Goal: Task Accomplishment & Management: Use online tool/utility

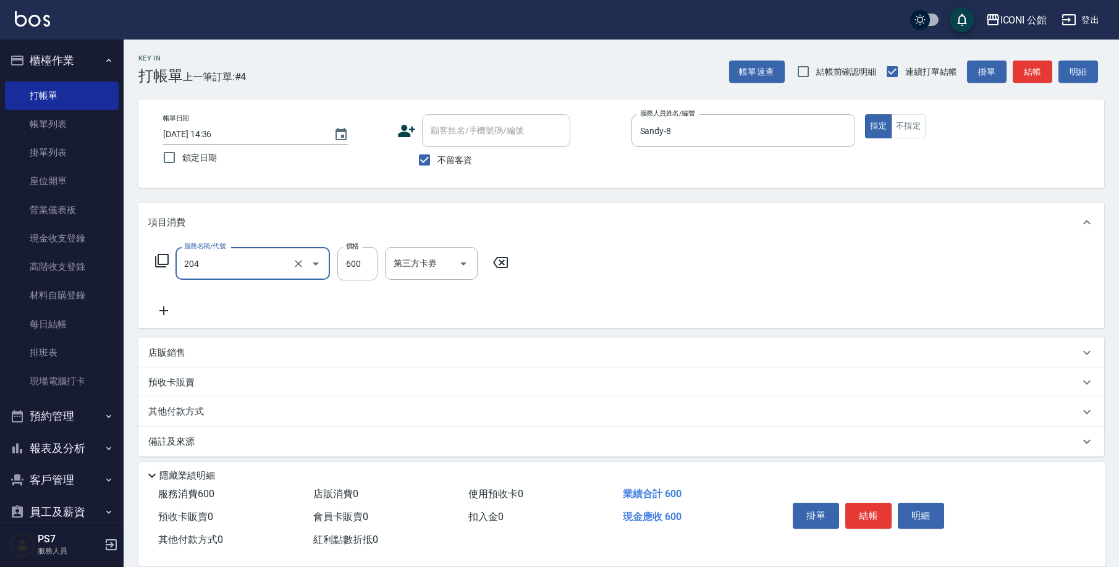
type input "指定洗+剪(204)"
type input "500"
type input "Sandy-8"
click at [870, 515] on button "結帳" at bounding box center [868, 516] width 46 height 26
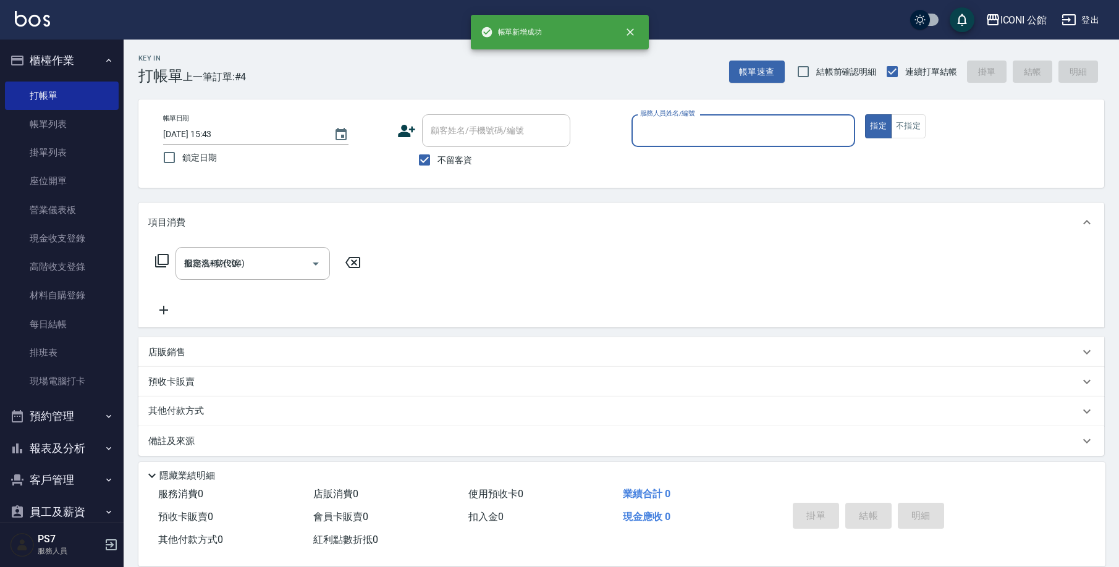
type input "2025/09/23 15:43"
type input "Sandy-8"
type button "true"
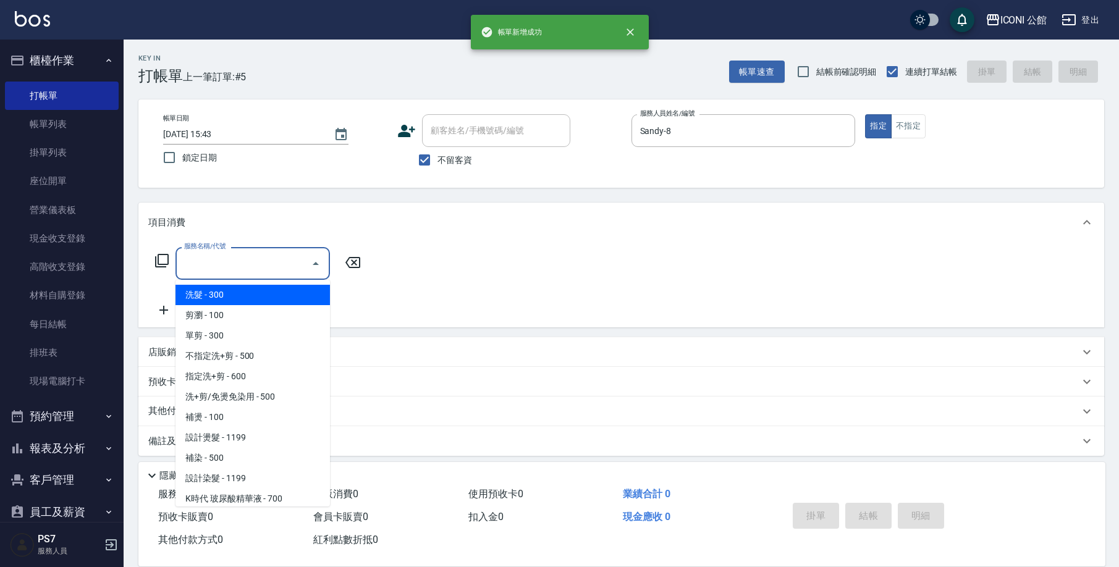
click at [254, 269] on input "服務名稱/代號" at bounding box center [243, 264] width 125 height 22
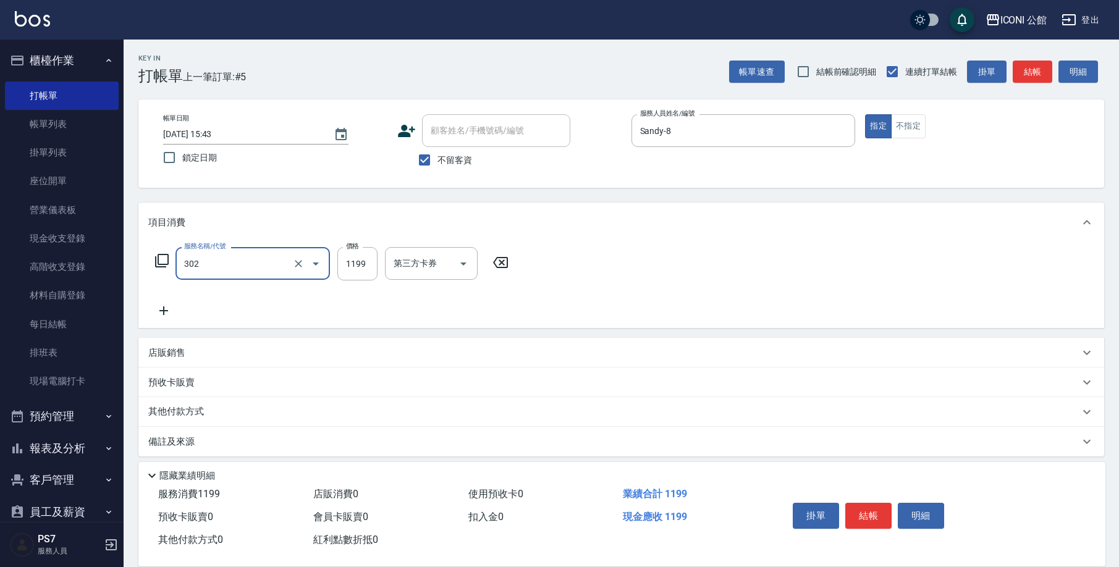
type input "設計燙髮(302)"
type input "1380"
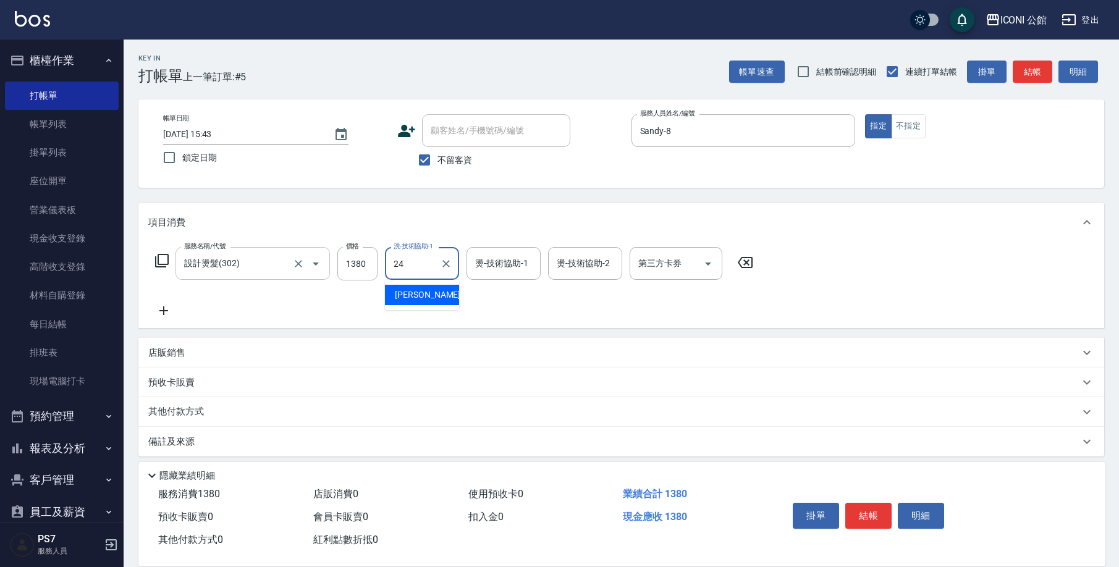
type input "可歆-24"
type input "Sandy-8"
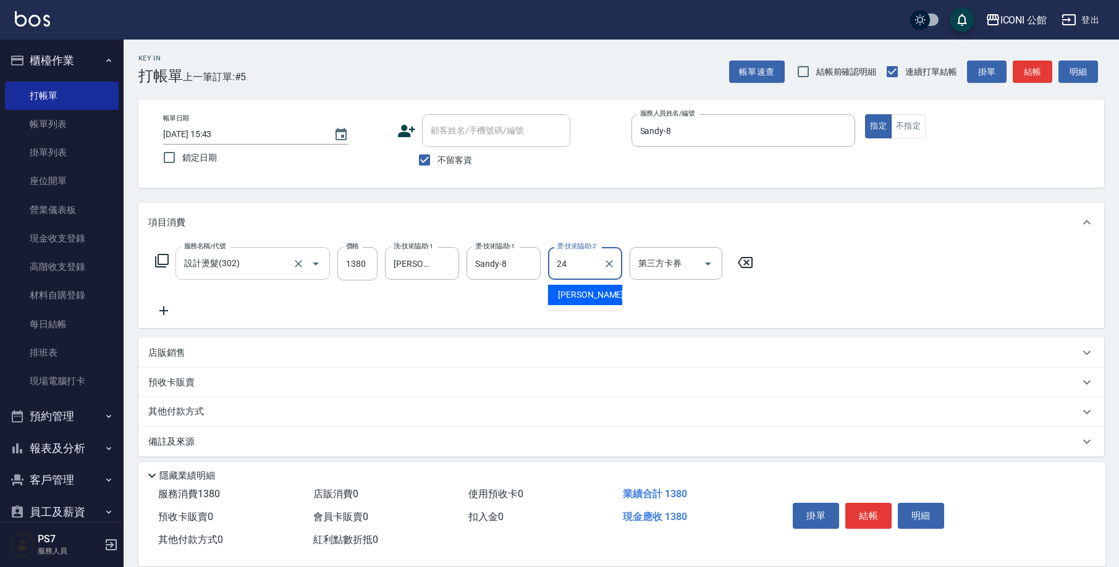
type input "可歆-24"
click at [165, 265] on icon at bounding box center [162, 261] width 14 height 14
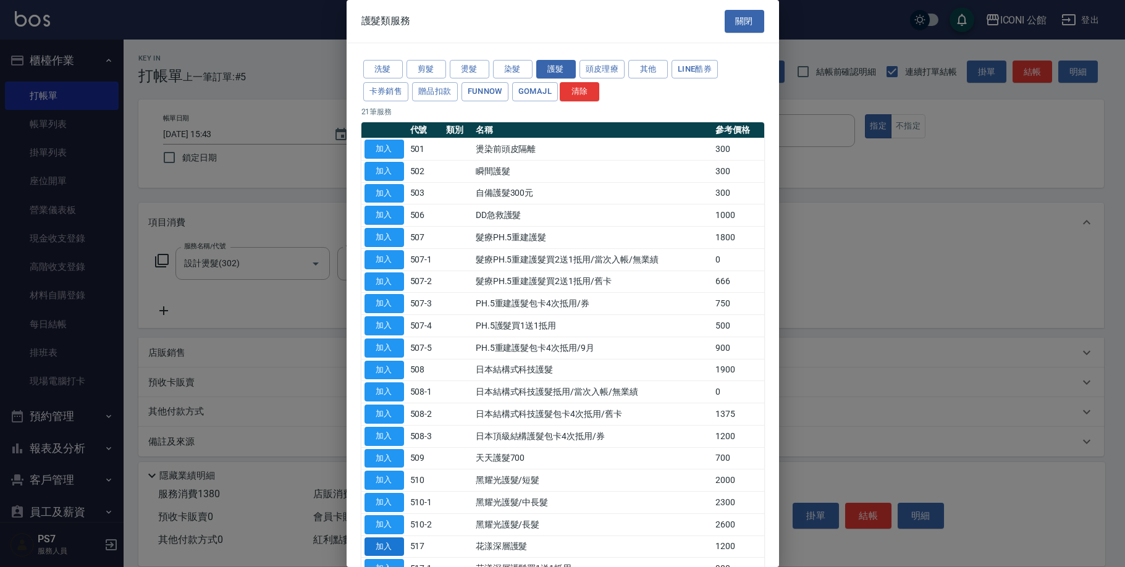
click at [387, 541] on button "加入" at bounding box center [385, 547] width 40 height 19
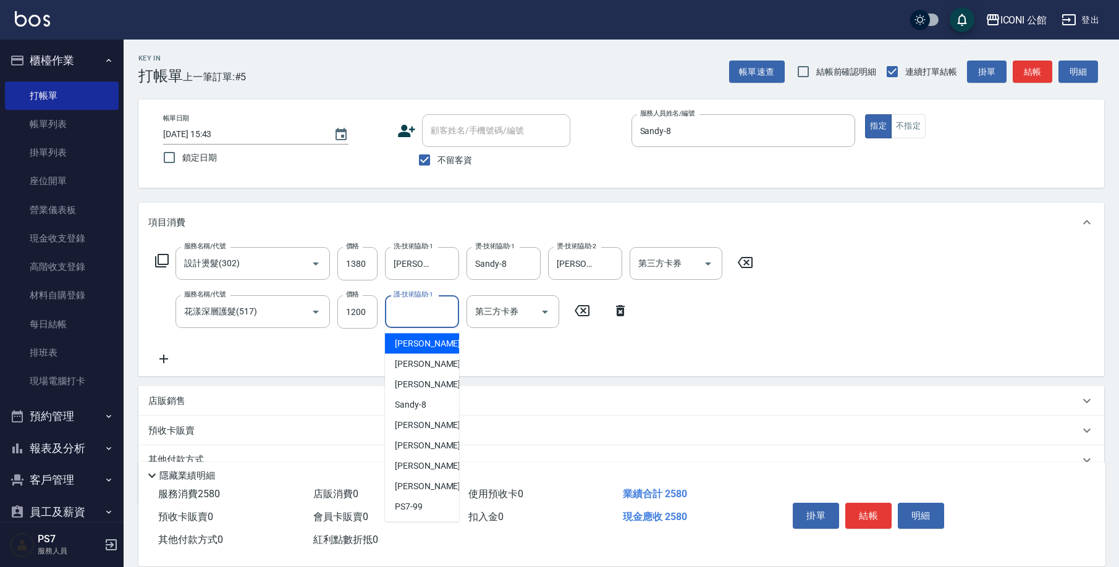
click at [422, 316] on input "護-技術協助-1" at bounding box center [422, 312] width 63 height 22
type input "可歆-24"
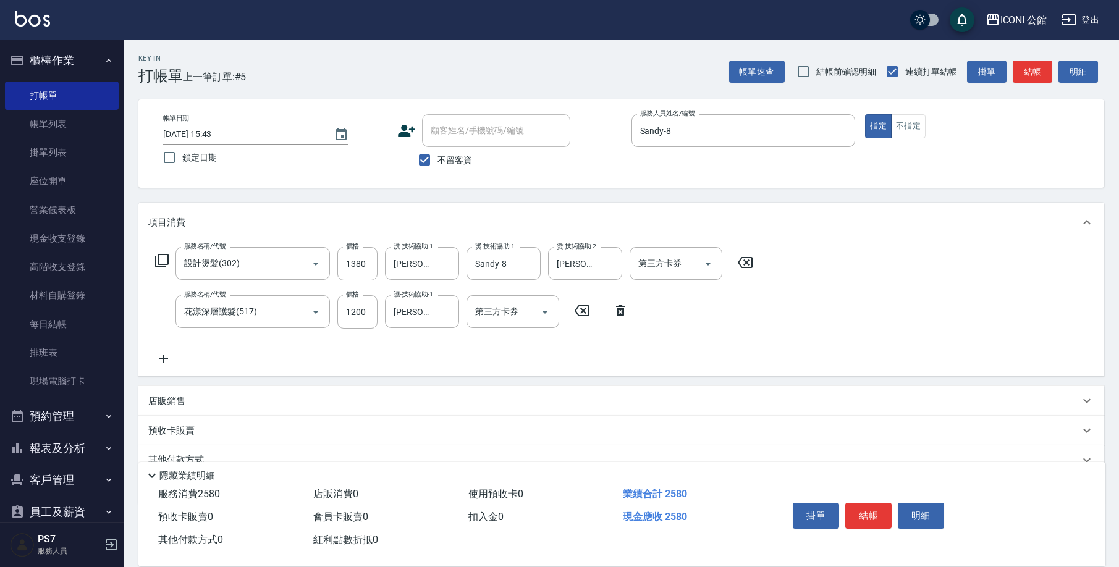
click at [216, 400] on div "店販銷售" at bounding box center [613, 401] width 931 height 13
type input "Sandy-8"
click at [260, 442] on icon at bounding box center [262, 444] width 15 height 15
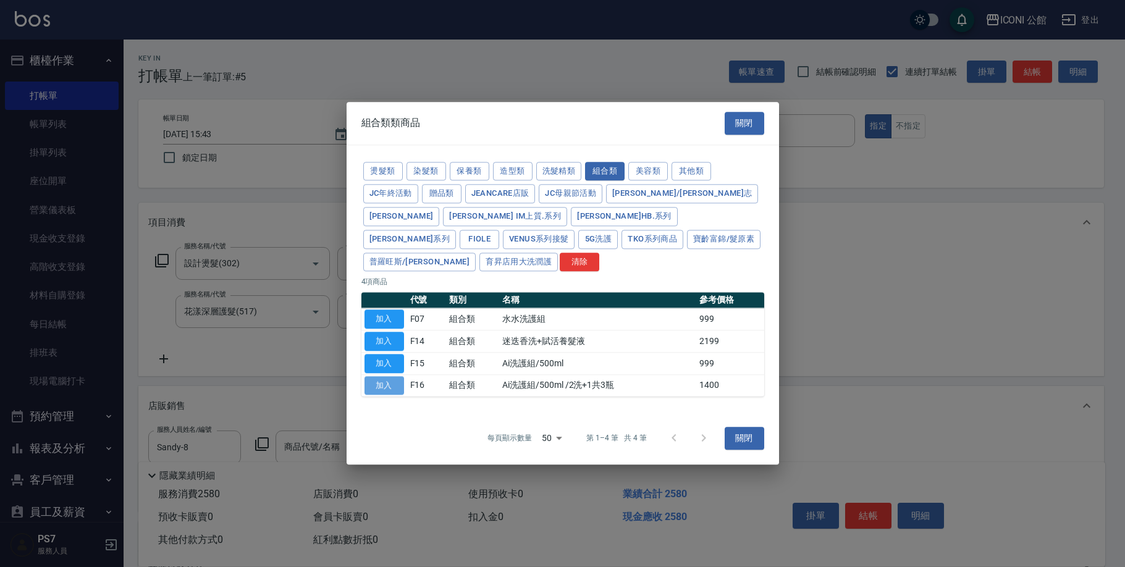
click at [387, 377] on button "加入" at bounding box center [385, 385] width 40 height 19
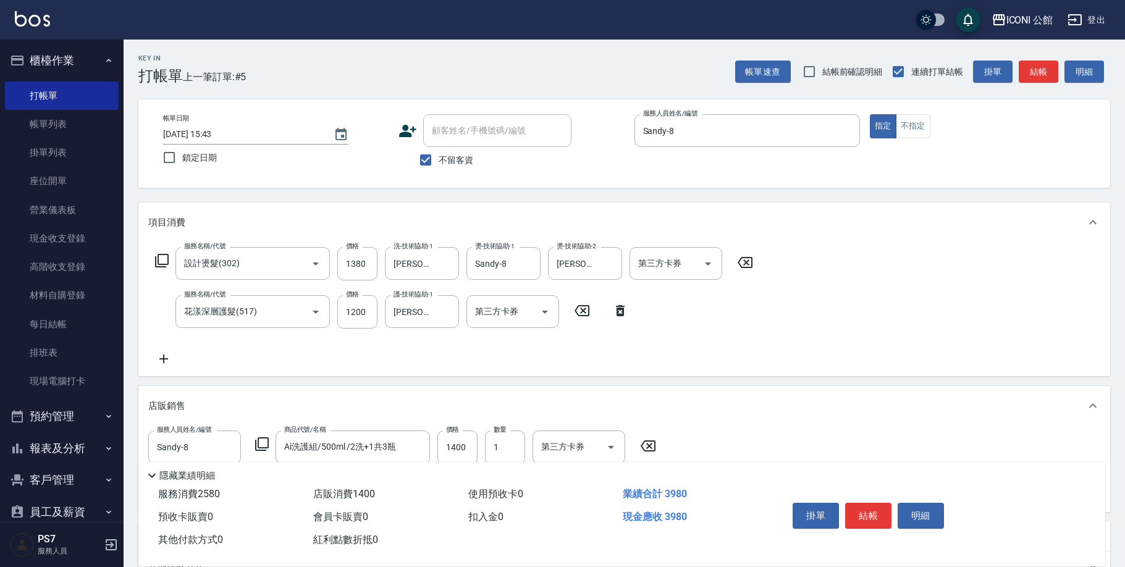
type input "Ai洗護組/500ml /2洗+1共3瓶"
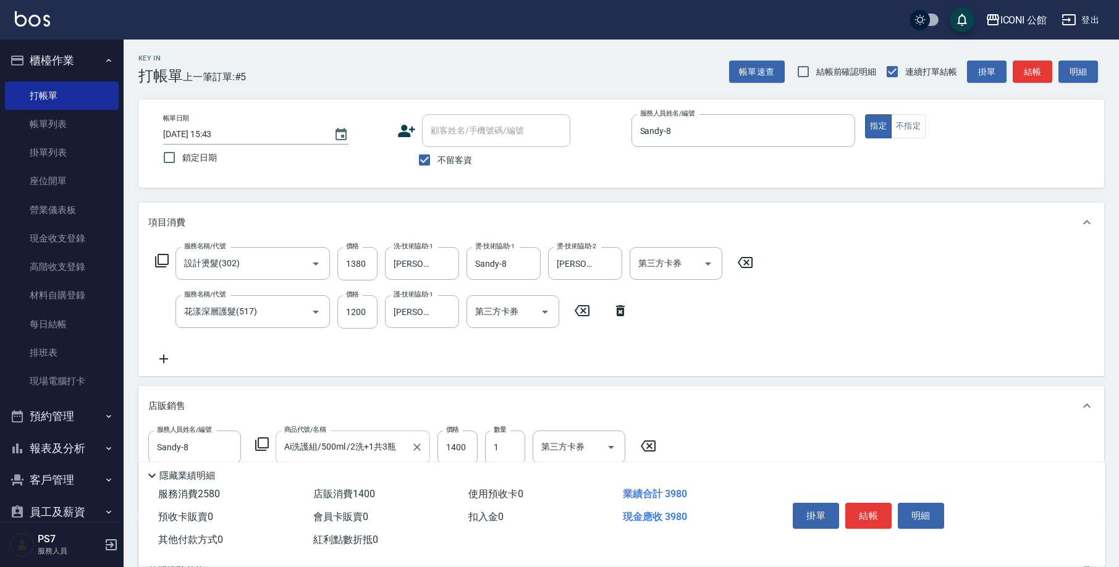
scroll to position [22, 0]
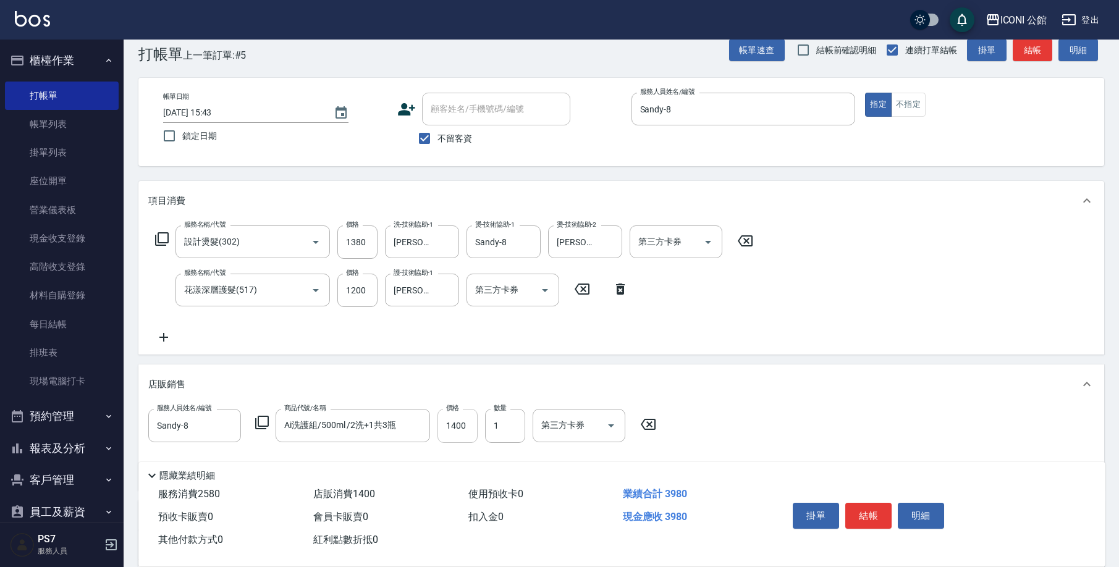
click at [468, 434] on input "1400" at bounding box center [458, 425] width 40 height 33
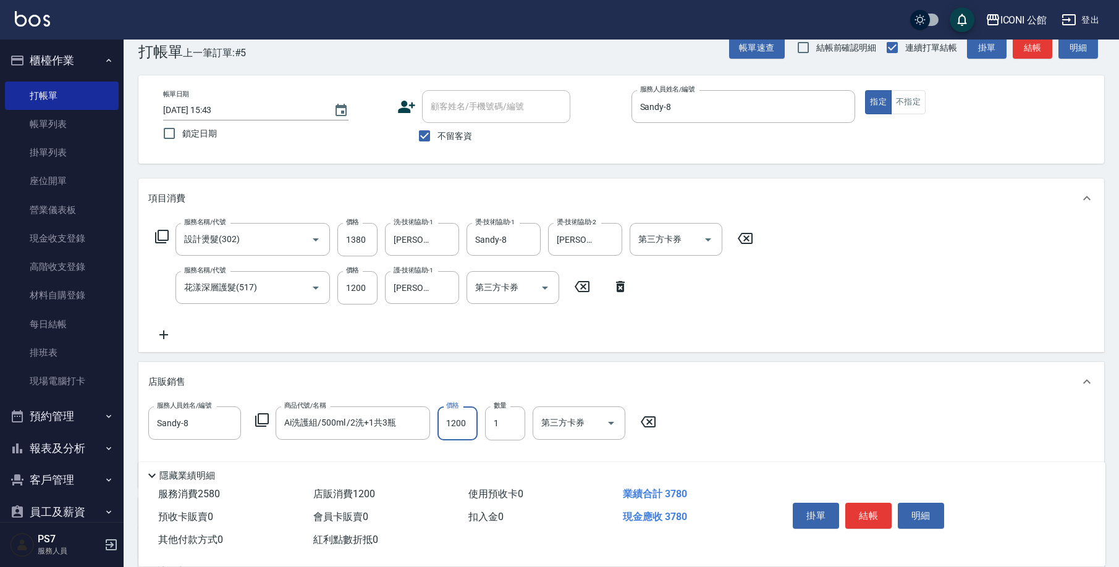
scroll to position [162, 0]
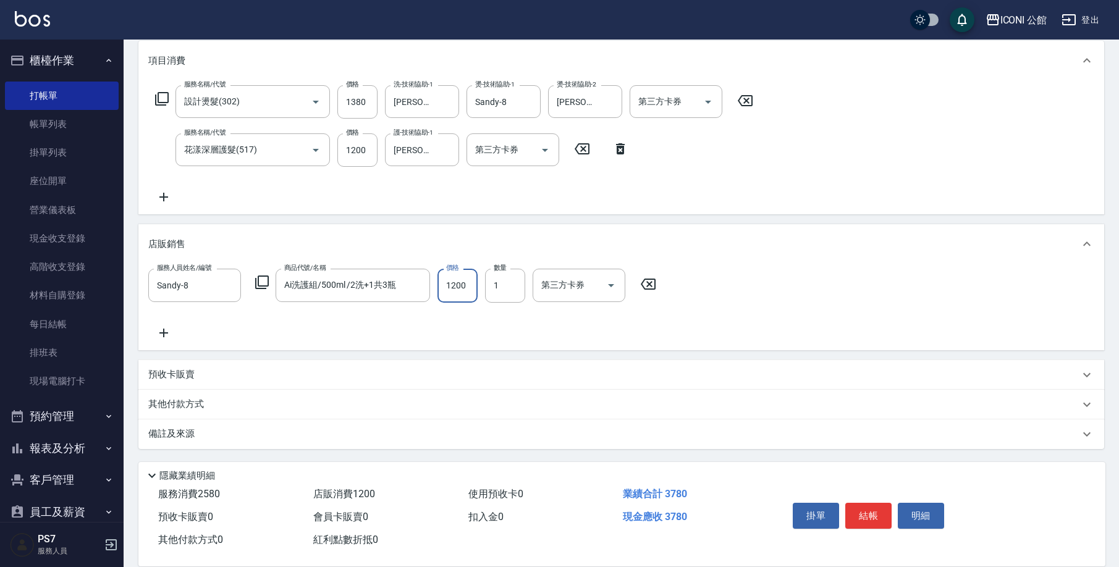
type input "1200"
click at [299, 410] on div "其他付款方式" at bounding box center [613, 405] width 931 height 14
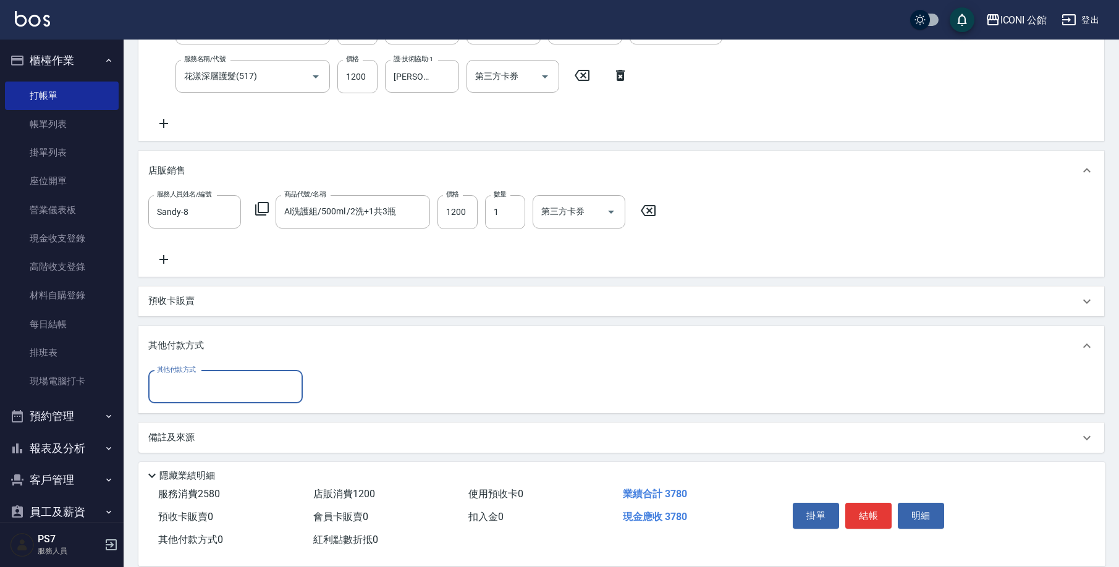
scroll to position [0, 0]
click at [246, 362] on div "其他付款方式" at bounding box center [621, 343] width 966 height 40
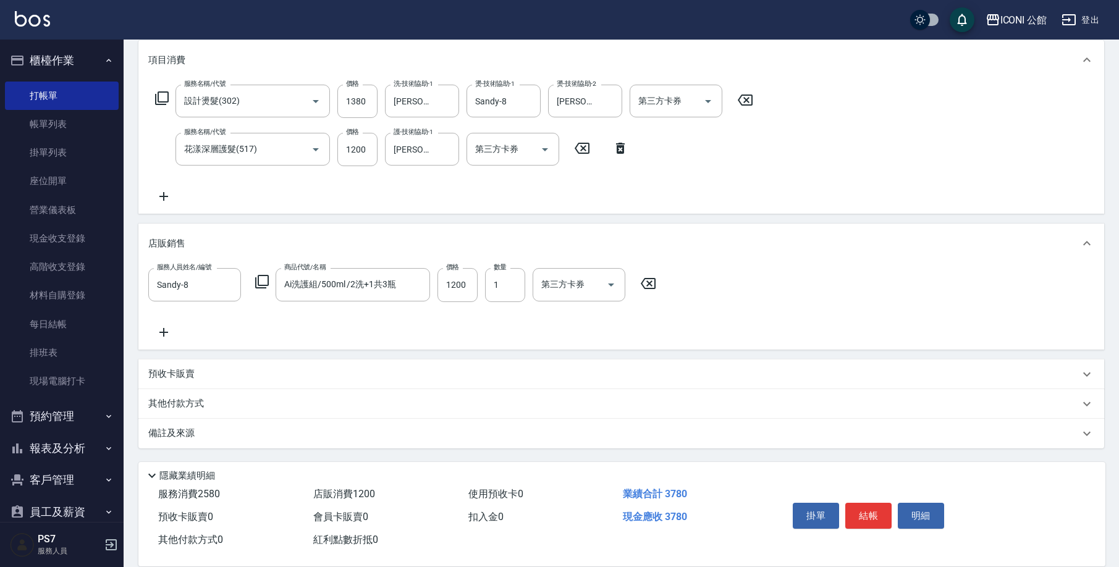
scroll to position [162, 0]
click at [239, 383] on div "預收卡販賣" at bounding box center [621, 375] width 966 height 30
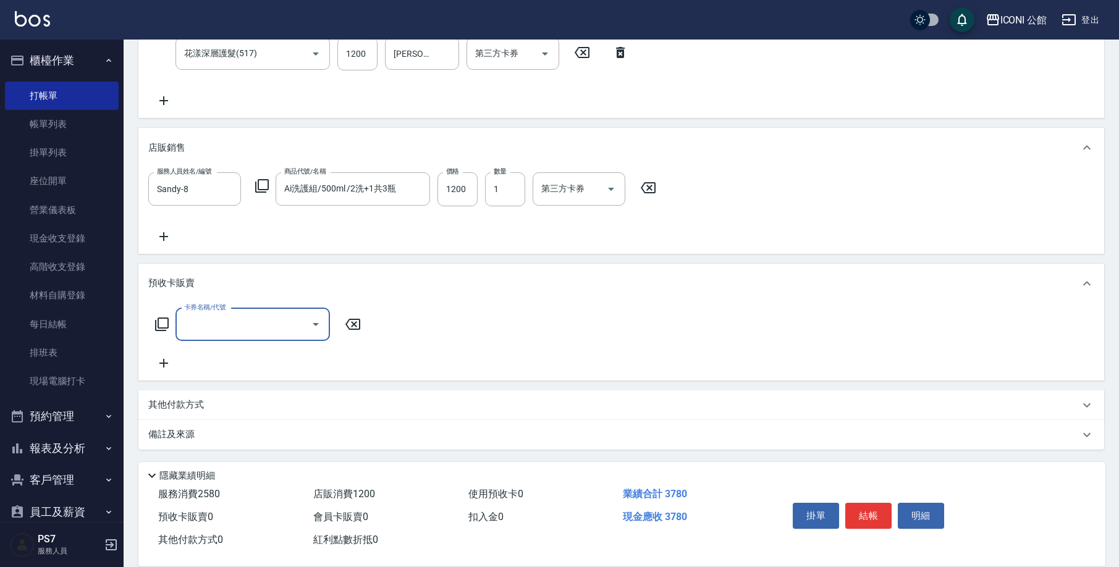
scroll to position [0, 0]
click at [208, 408] on p "其他付款方式" at bounding box center [179, 404] width 62 height 14
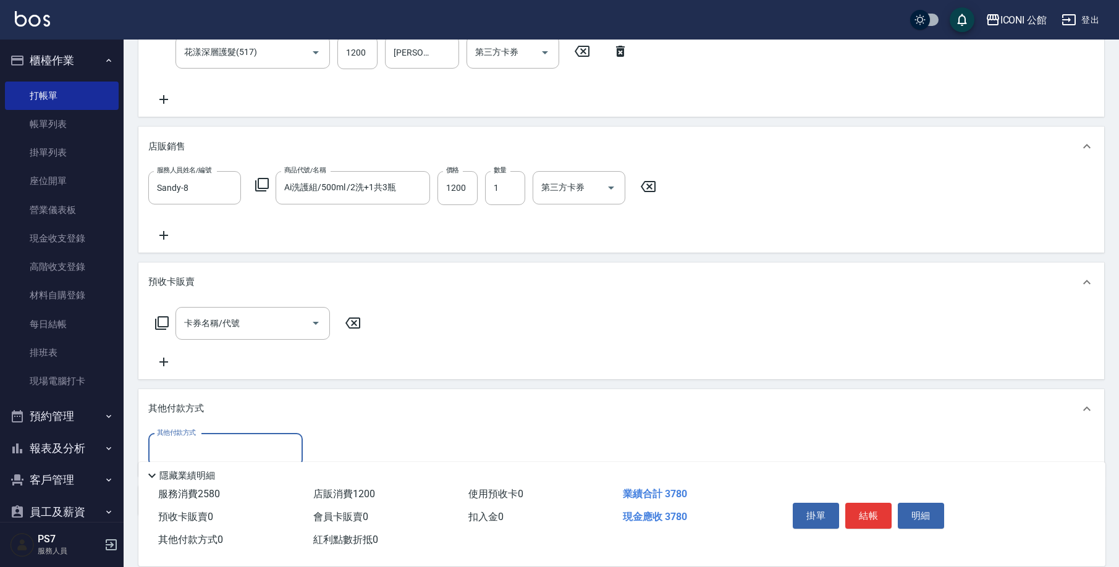
scroll to position [324, 0]
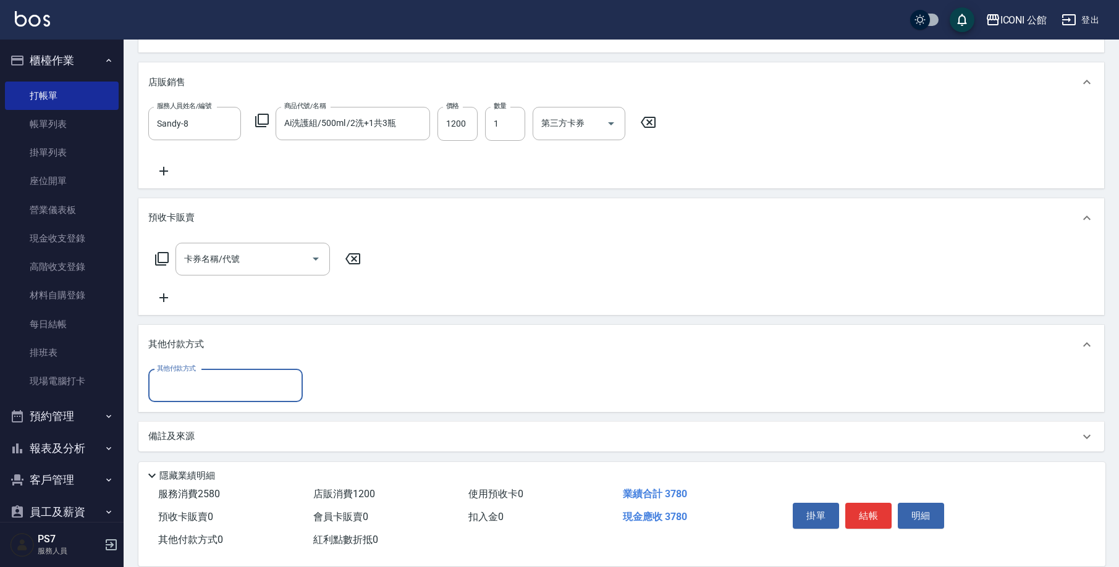
click at [226, 372] on div "其他付款方式" at bounding box center [225, 386] width 155 height 33
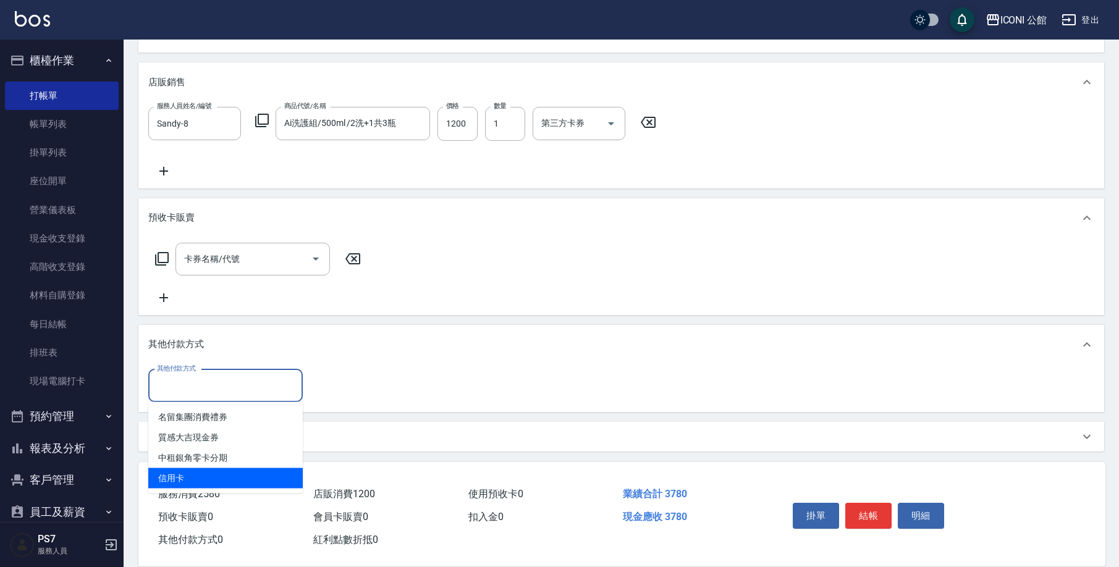
drag, startPoint x: 193, startPoint y: 473, endPoint x: 300, endPoint y: 440, distance: 112.0
click at [192, 473] on span "信用卡" at bounding box center [225, 478] width 155 height 20
type input "信用卡"
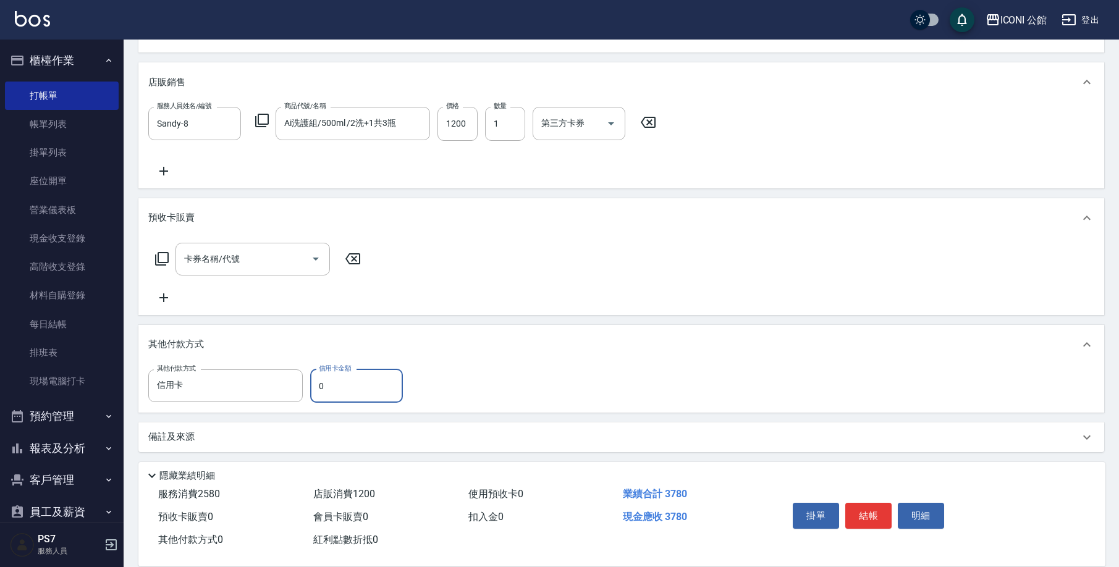
click at [365, 392] on input "0" at bounding box center [356, 386] width 93 height 33
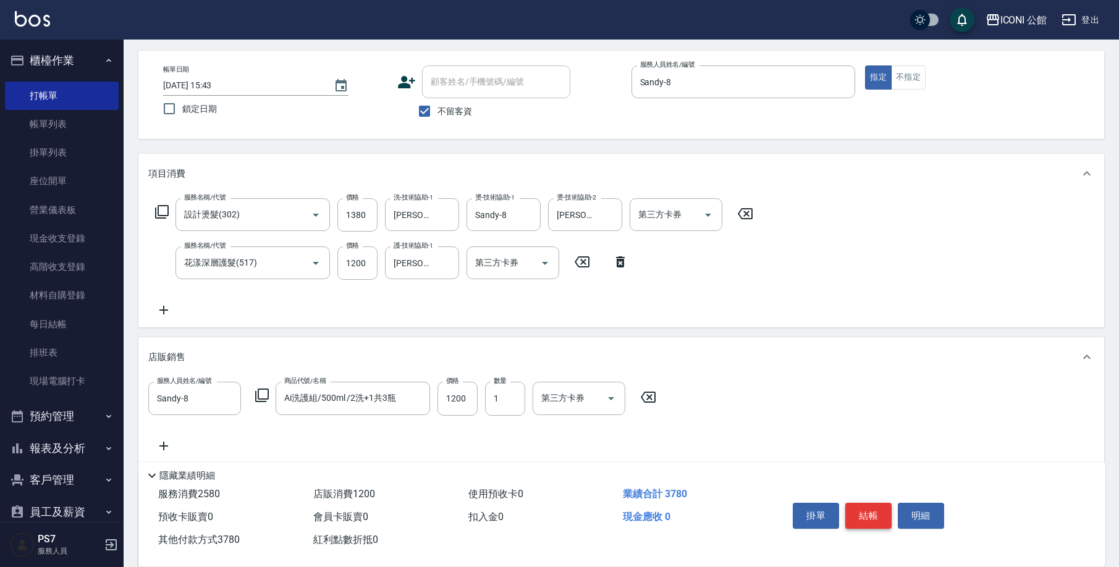
type input "3780"
click at [859, 515] on button "結帳" at bounding box center [868, 516] width 46 height 26
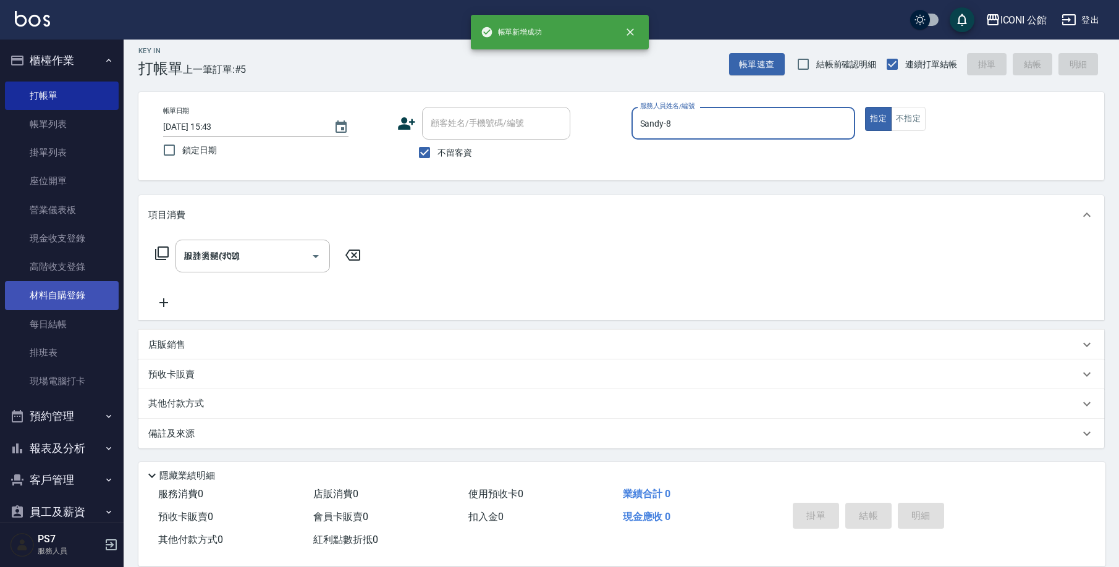
type input "2025/09/23 15:44"
click at [61, 452] on button "報表及分析" at bounding box center [62, 449] width 114 height 32
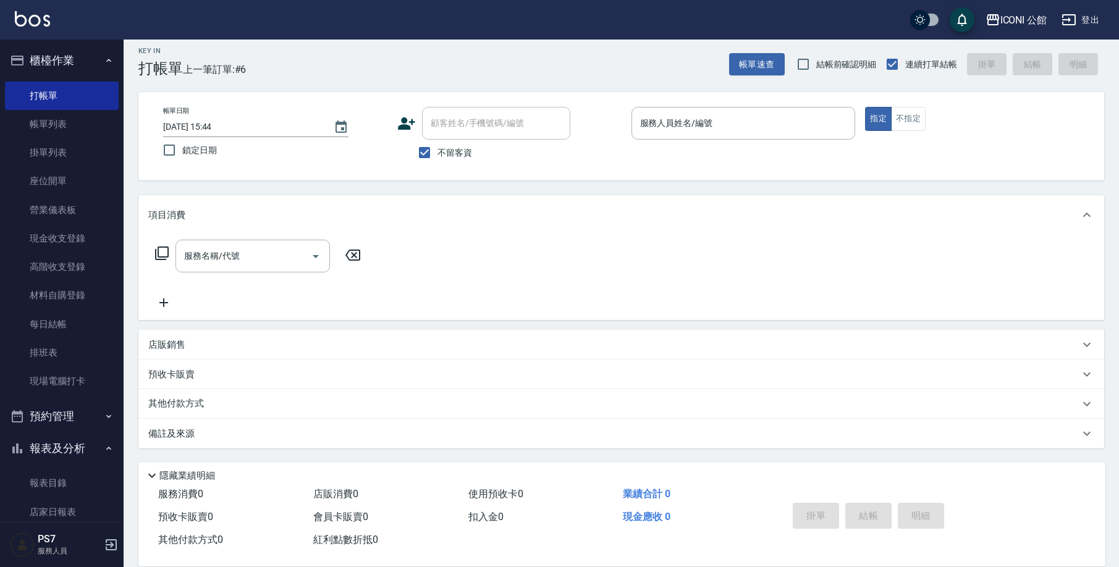
scroll to position [511, 0]
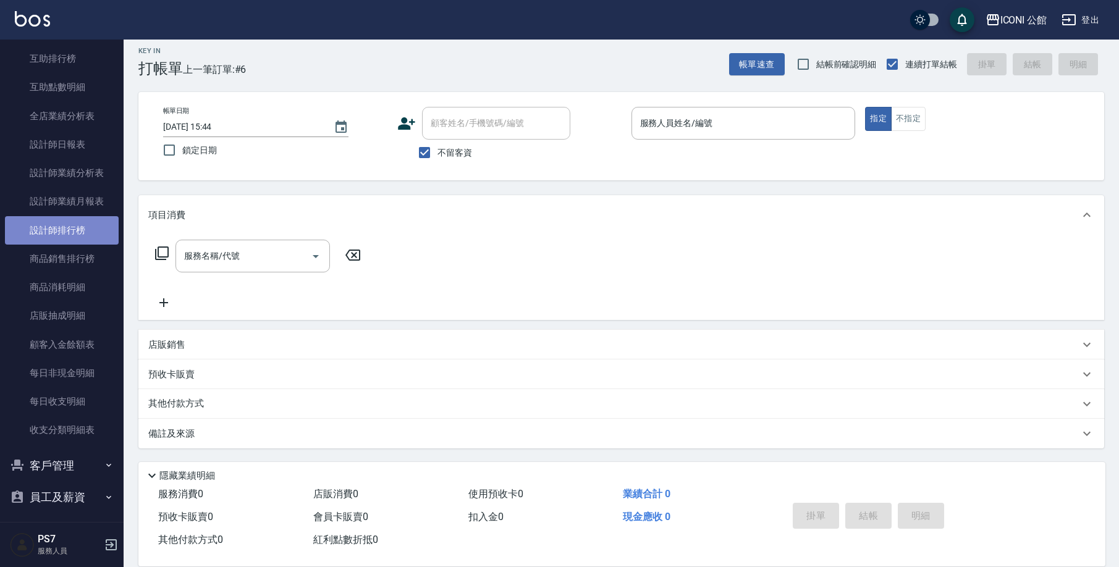
click at [92, 229] on link "設計師排行榜" at bounding box center [62, 230] width 114 height 28
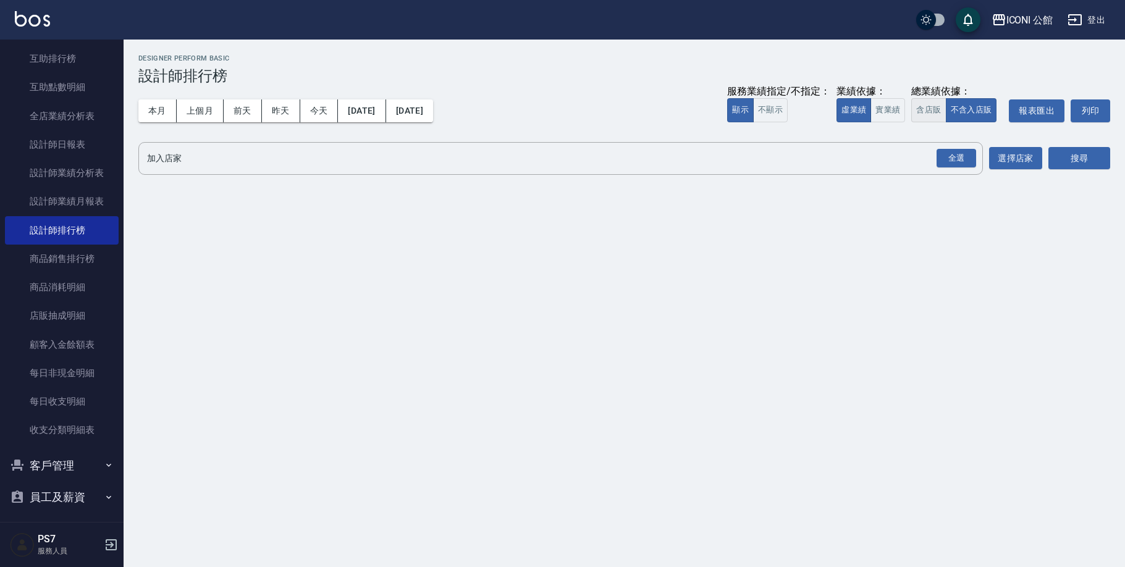
click at [942, 114] on button "含店販" at bounding box center [929, 110] width 35 height 24
click at [949, 158] on div "全選" at bounding box center [957, 158] width 40 height 19
drag, startPoint x: 1074, startPoint y: 155, endPoint x: 946, endPoint y: 152, distance: 127.3
click at [1073, 155] on button "搜尋" at bounding box center [1080, 159] width 62 height 23
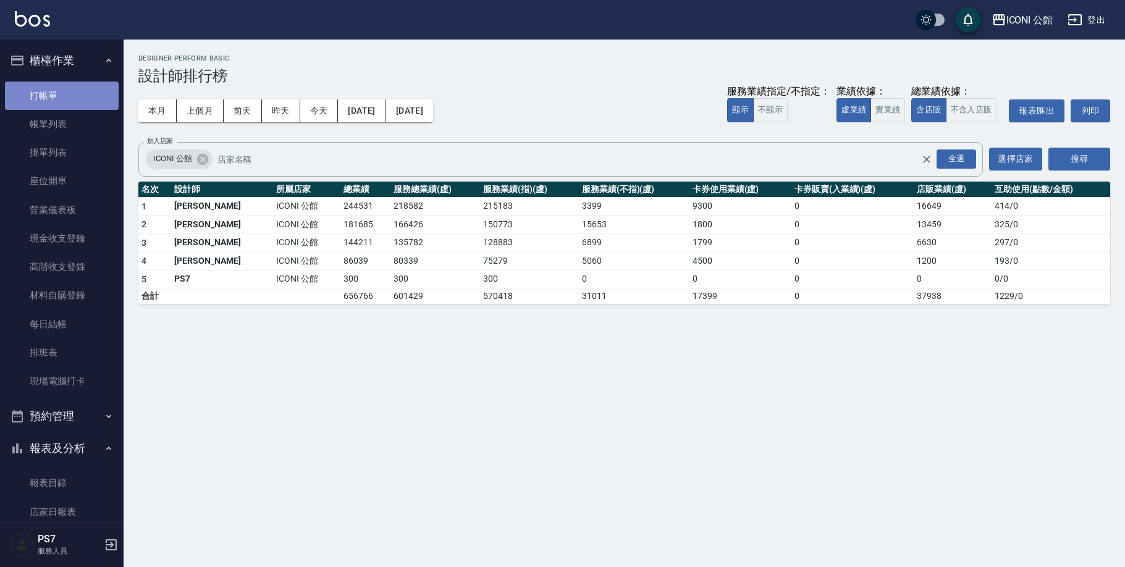
click at [82, 103] on link "打帳單" at bounding box center [62, 96] width 114 height 28
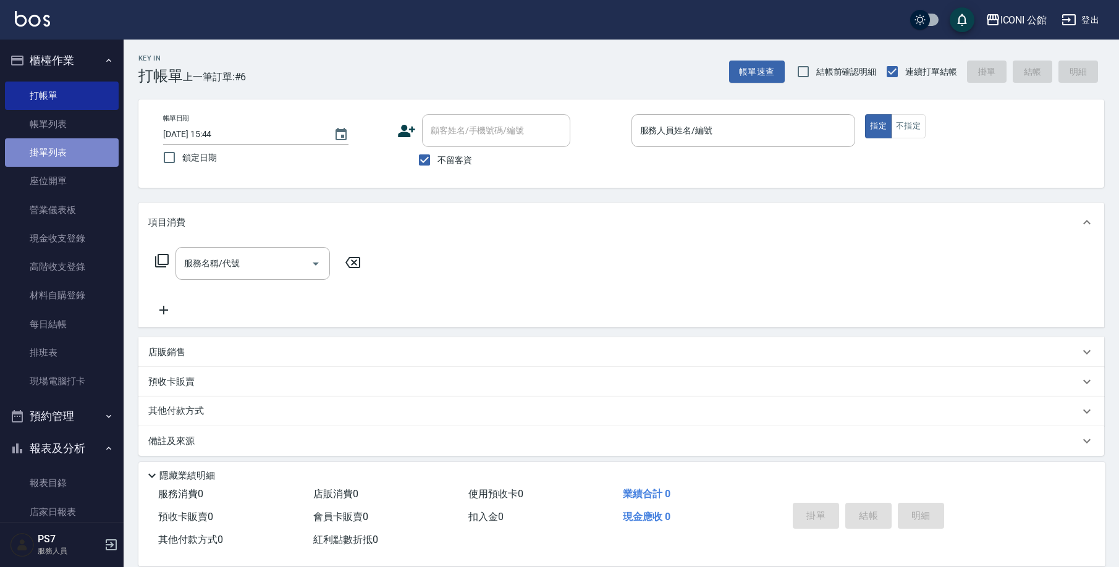
click at [75, 141] on link "掛單列表" at bounding box center [62, 152] width 114 height 28
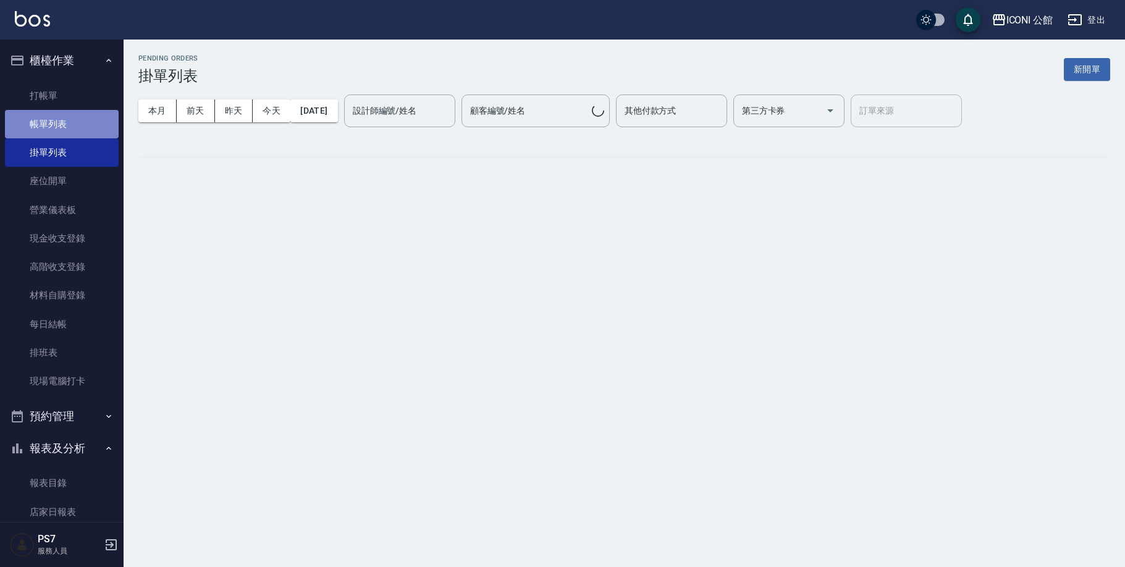
click at [81, 129] on link "帳單列表" at bounding box center [62, 124] width 114 height 28
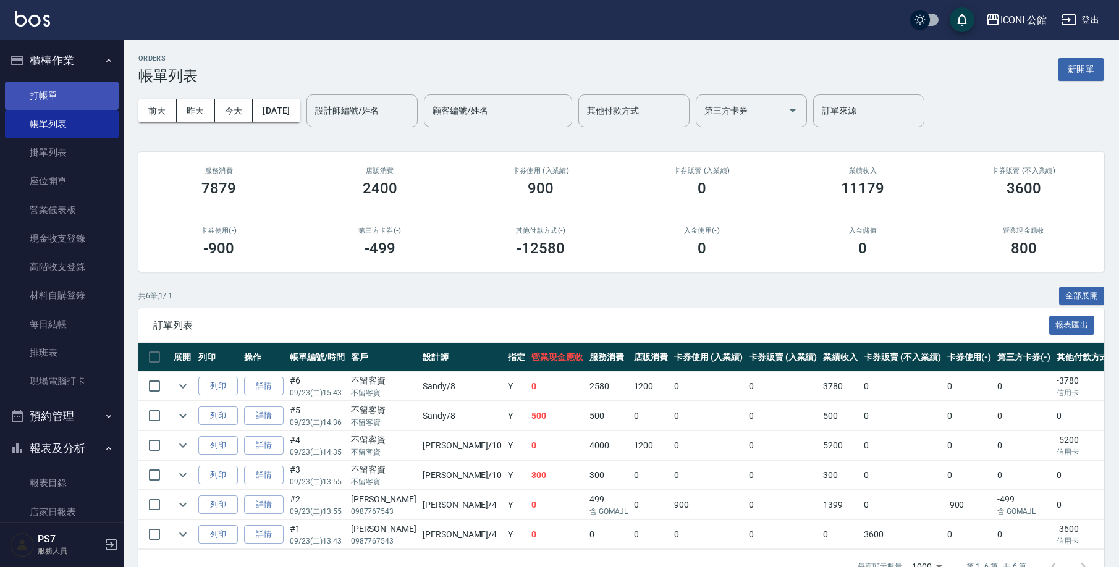
click at [71, 99] on link "打帳單" at bounding box center [62, 96] width 114 height 28
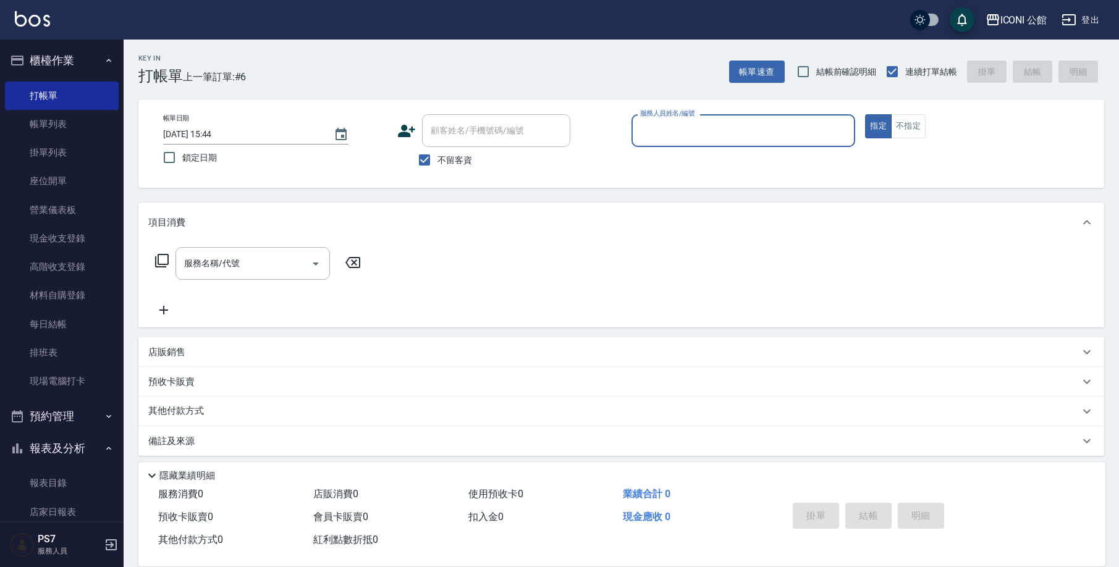
click at [69, 69] on button "櫃檯作業" at bounding box center [62, 60] width 114 height 32
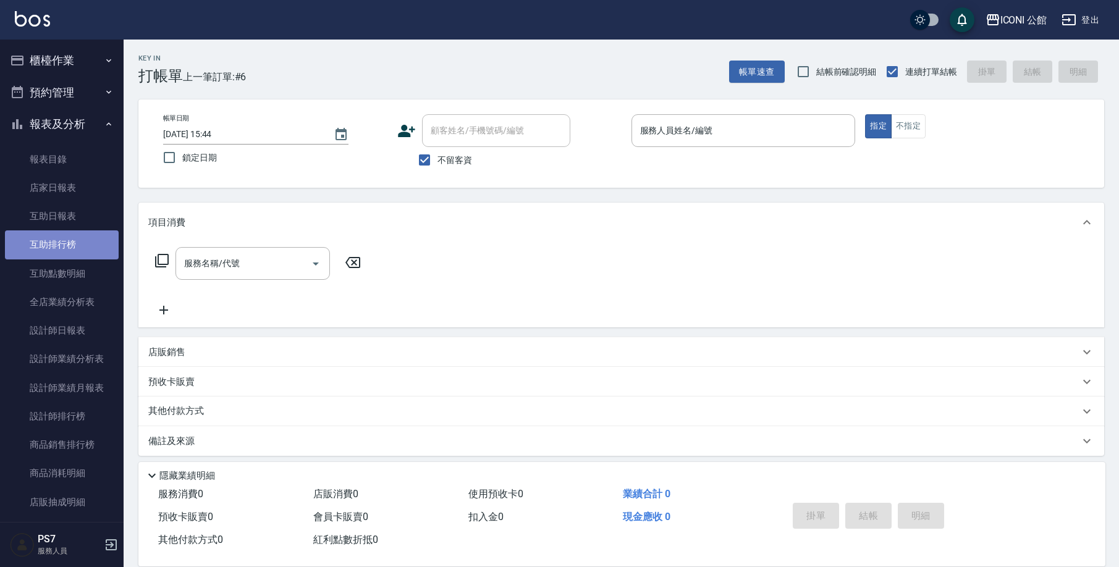
click at [65, 246] on link "互助排行榜" at bounding box center [62, 245] width 114 height 28
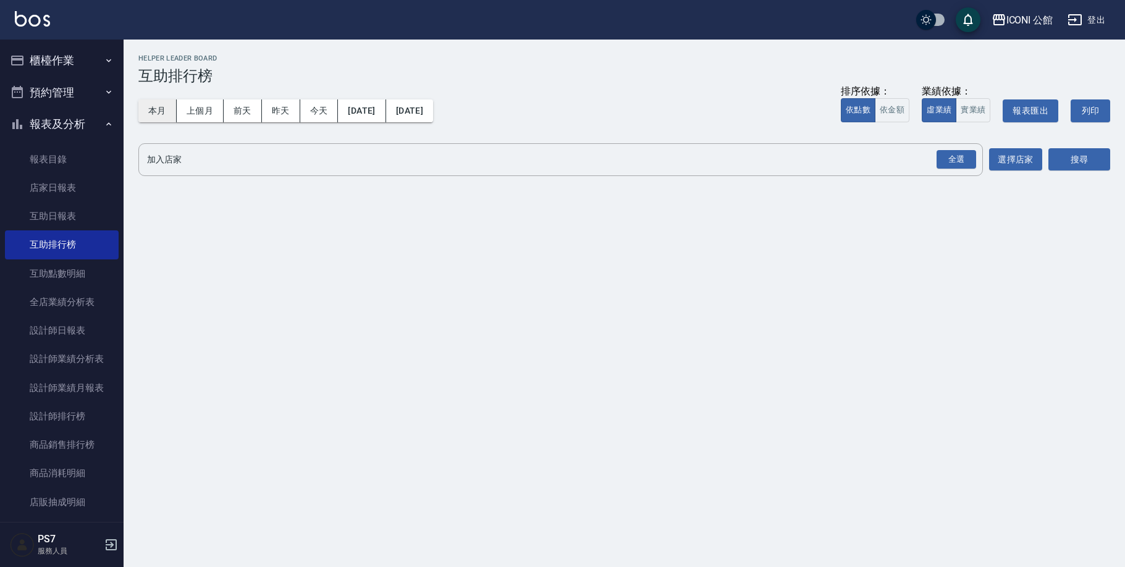
click at [167, 108] on button "本月" at bounding box center [157, 111] width 38 height 23
click at [962, 163] on div "全選" at bounding box center [957, 159] width 40 height 19
click at [1049, 152] on button "搜尋" at bounding box center [1080, 160] width 62 height 23
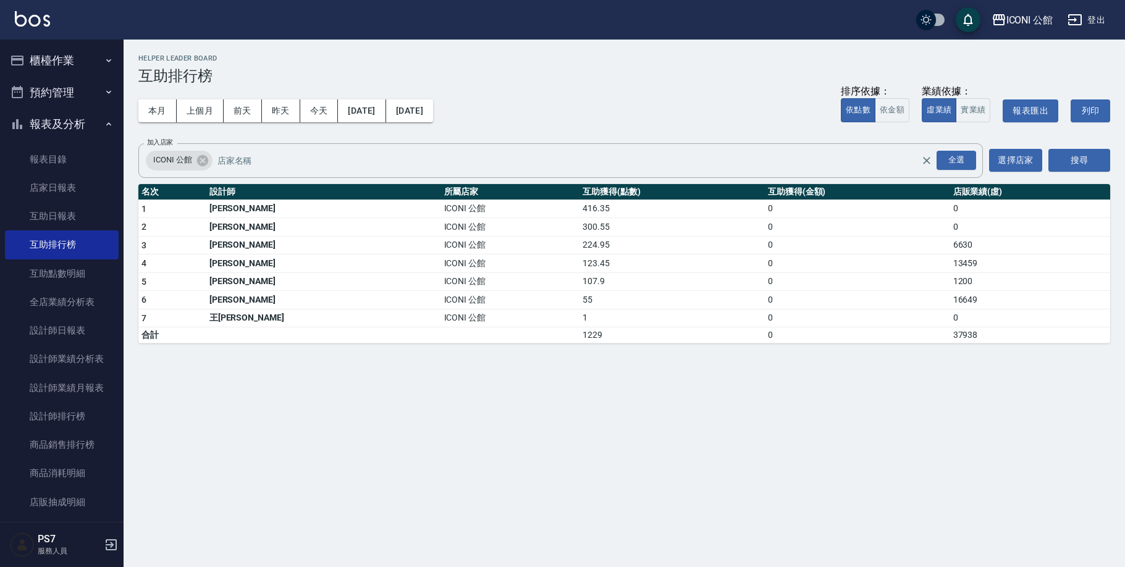
click at [57, 116] on button "報表及分析" at bounding box center [62, 124] width 114 height 32
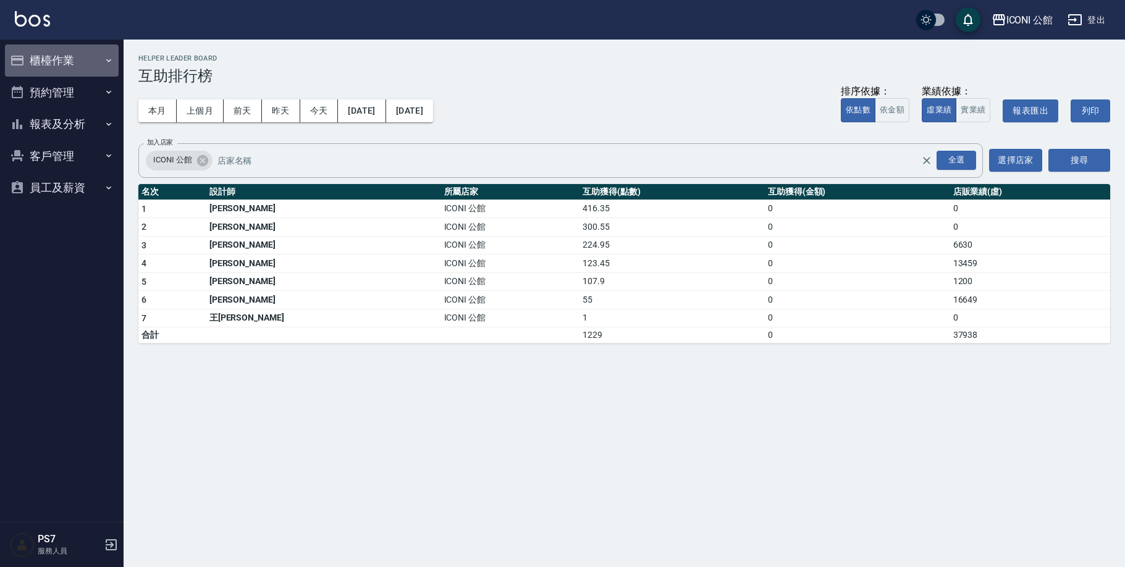
click at [54, 62] on button "櫃檯作業" at bounding box center [62, 60] width 114 height 32
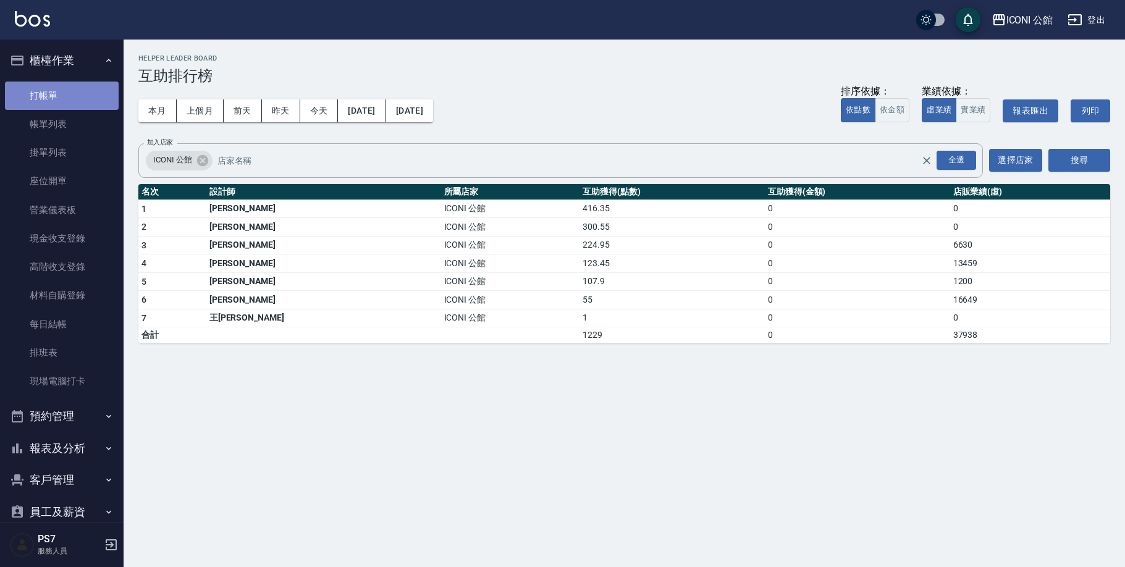
click at [67, 106] on link "打帳單" at bounding box center [62, 96] width 114 height 28
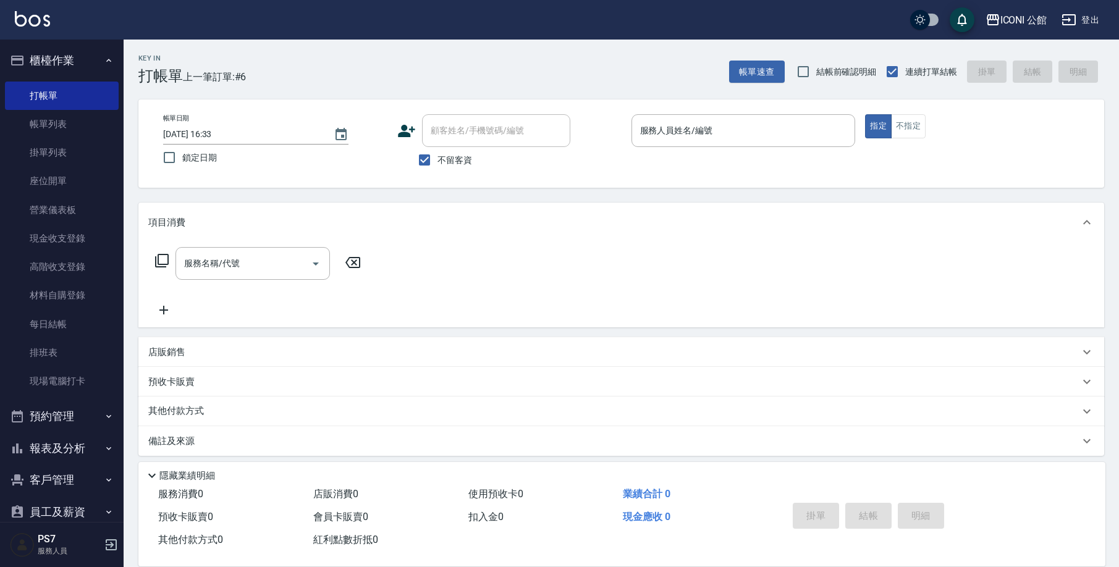
click at [132, 50] on div "Key In 打帳單 上一筆訂單:#6" at bounding box center [185, 62] width 122 height 45
click at [71, 236] on link "現金收支登錄" at bounding box center [62, 238] width 114 height 28
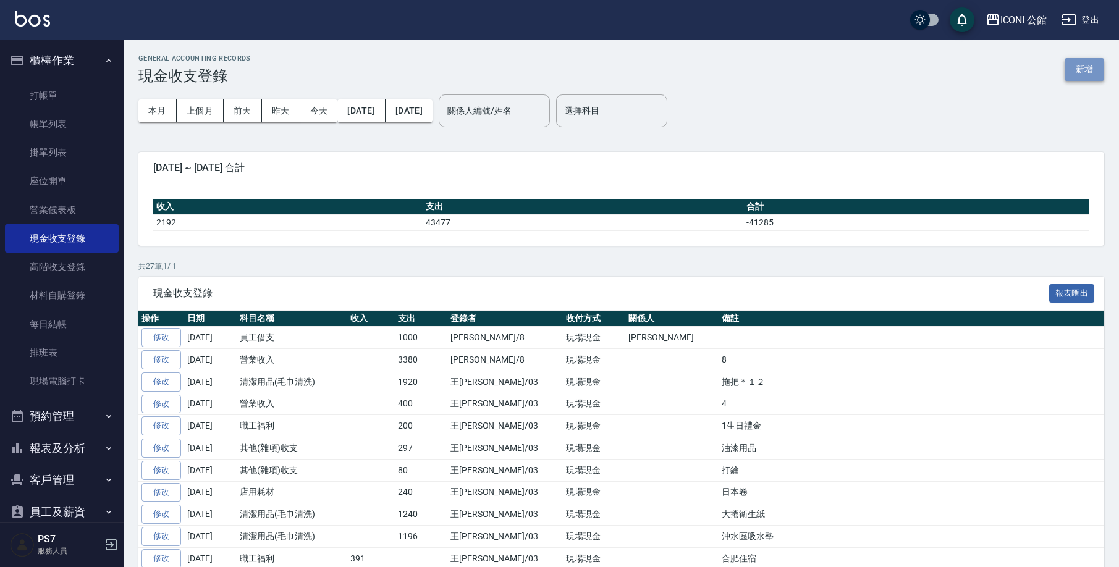
click at [1091, 62] on button "新增" at bounding box center [1085, 69] width 40 height 23
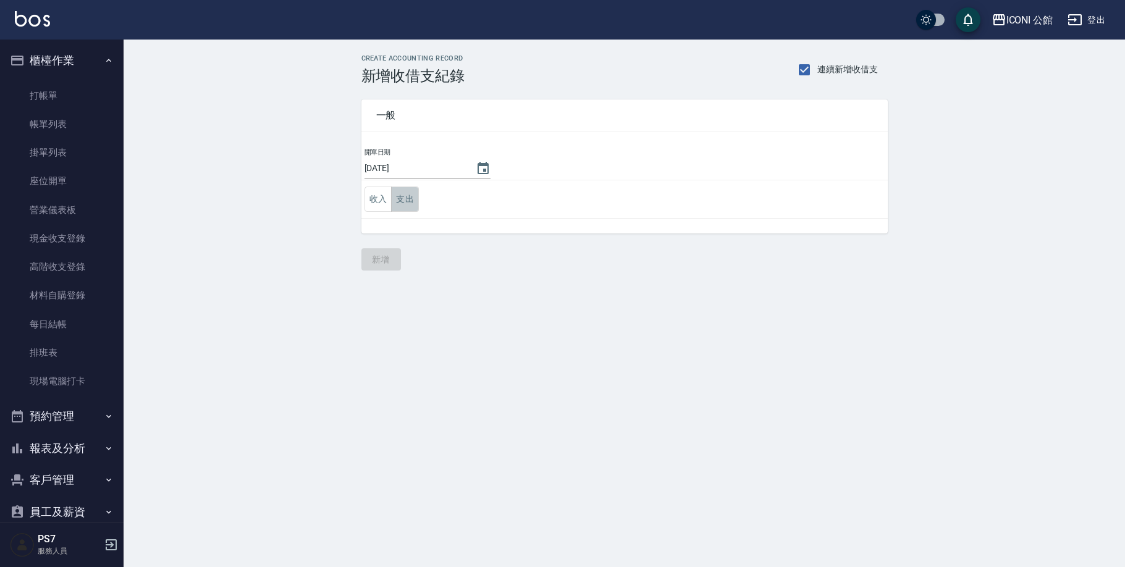
click at [408, 203] on button "支出" at bounding box center [405, 199] width 28 height 25
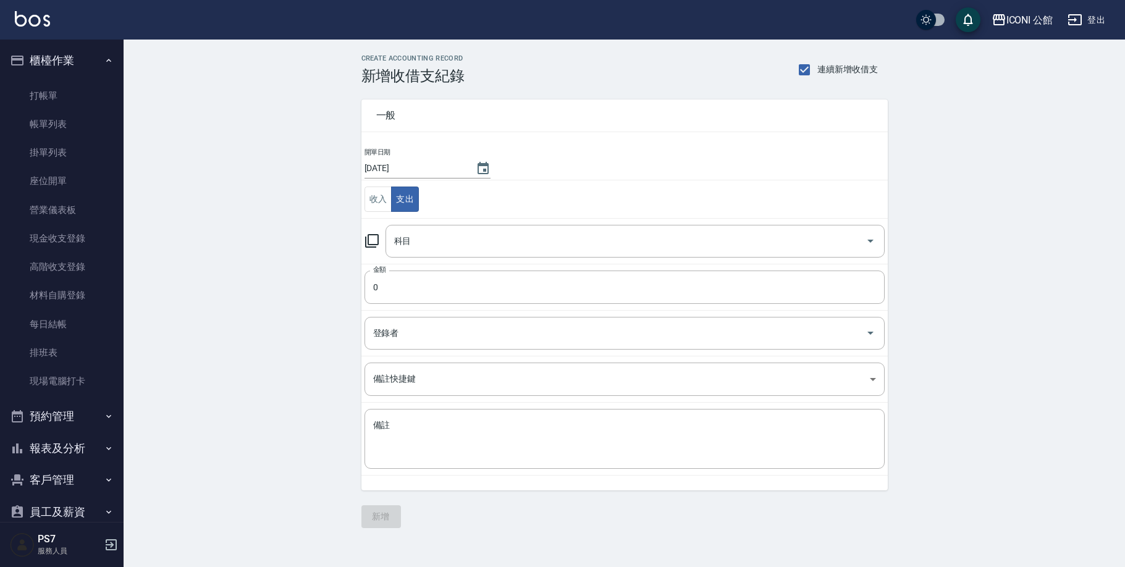
click at [375, 243] on icon at bounding box center [372, 241] width 15 height 15
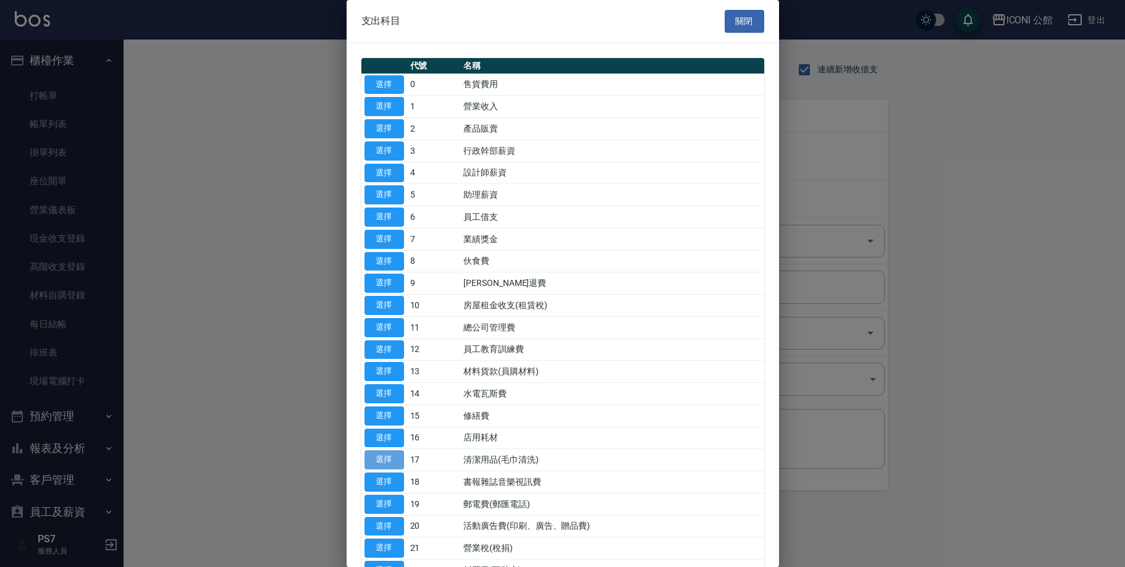
click at [392, 452] on button "選擇" at bounding box center [385, 460] width 40 height 19
type input "17 清潔用品(毛巾清洗)"
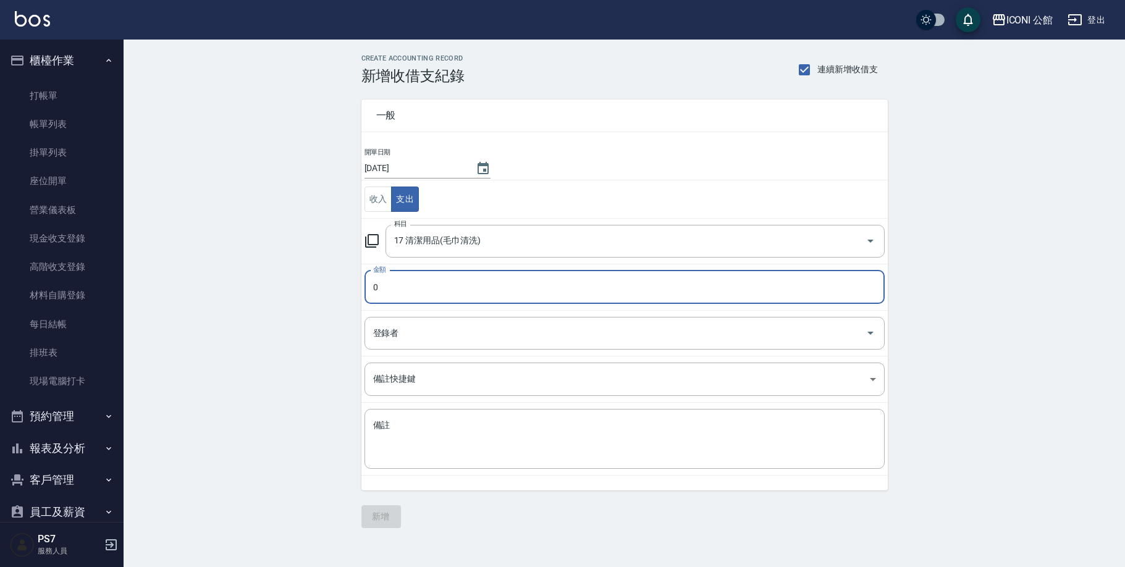
click at [418, 291] on input "0" at bounding box center [625, 287] width 520 height 33
type input "0295"
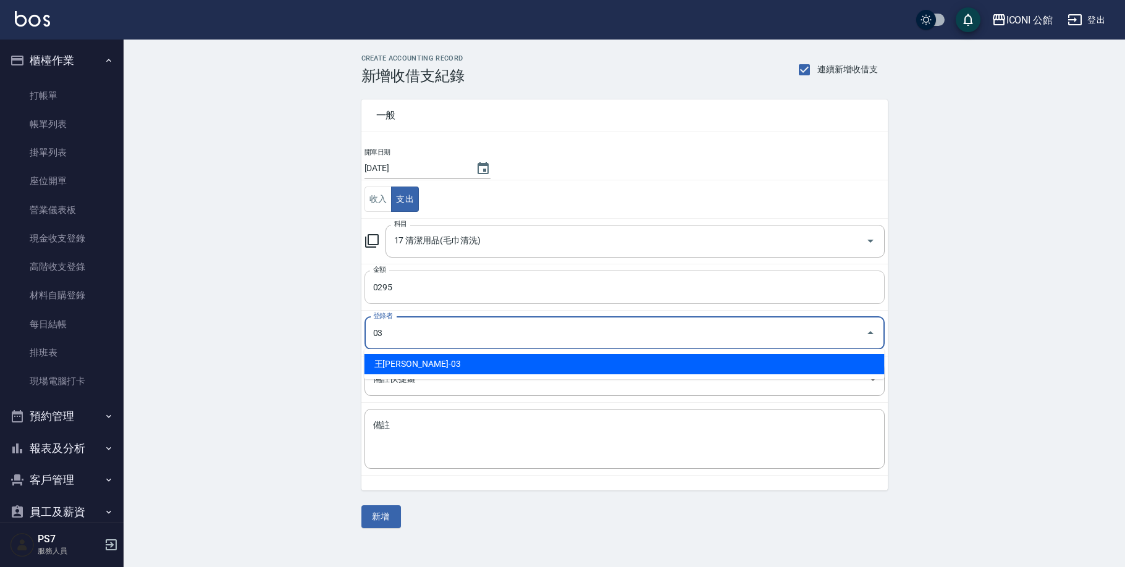
type input "王Lisa-03"
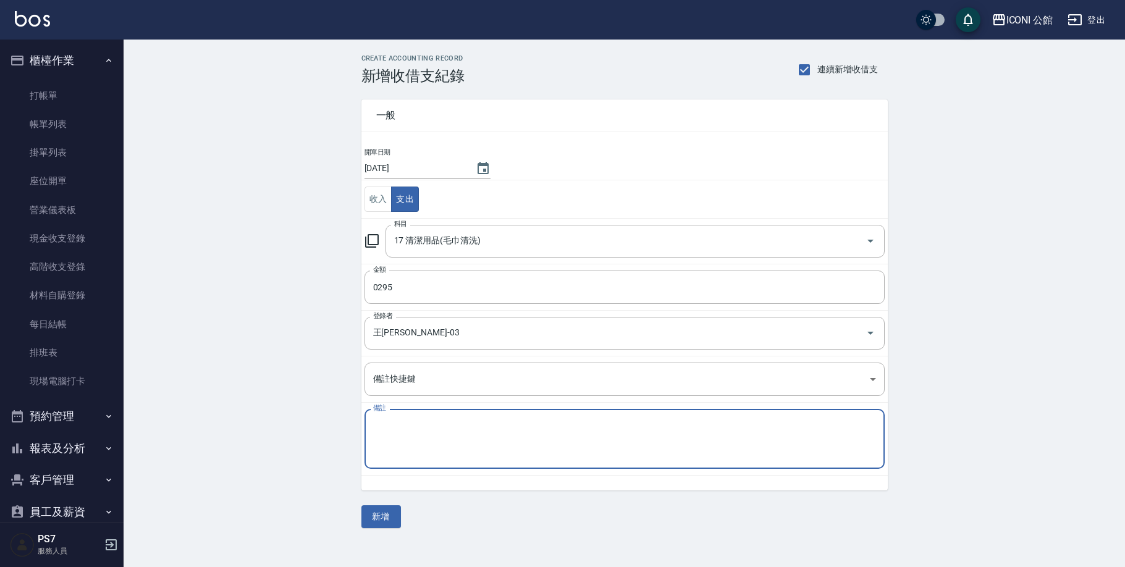
click at [483, 425] on textarea "備註" at bounding box center [624, 440] width 503 height 40
type textarea "垃圾袋"
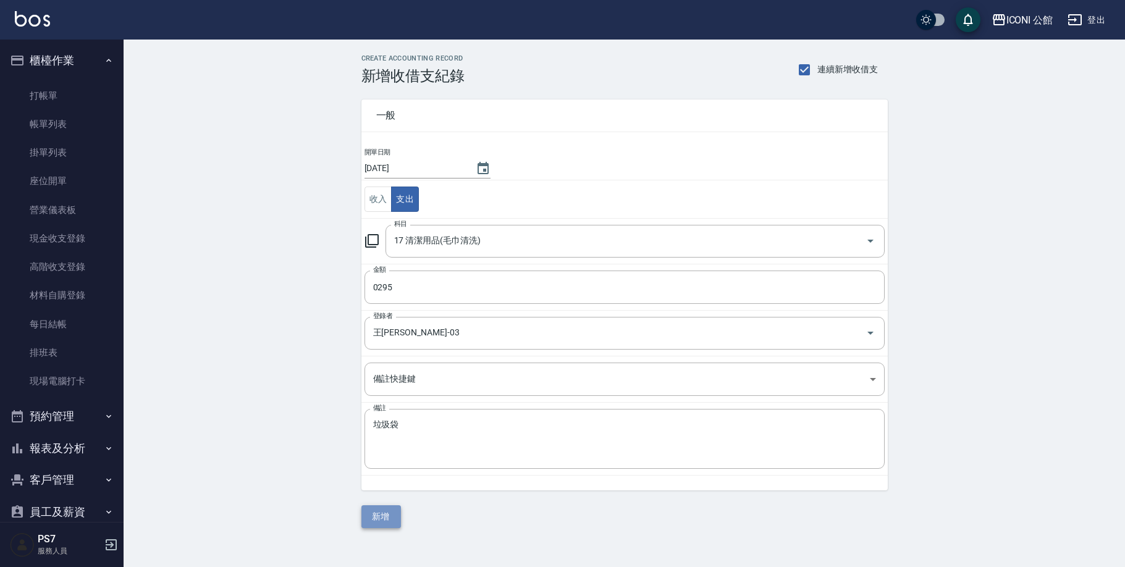
click at [394, 515] on button "新增" at bounding box center [382, 517] width 40 height 23
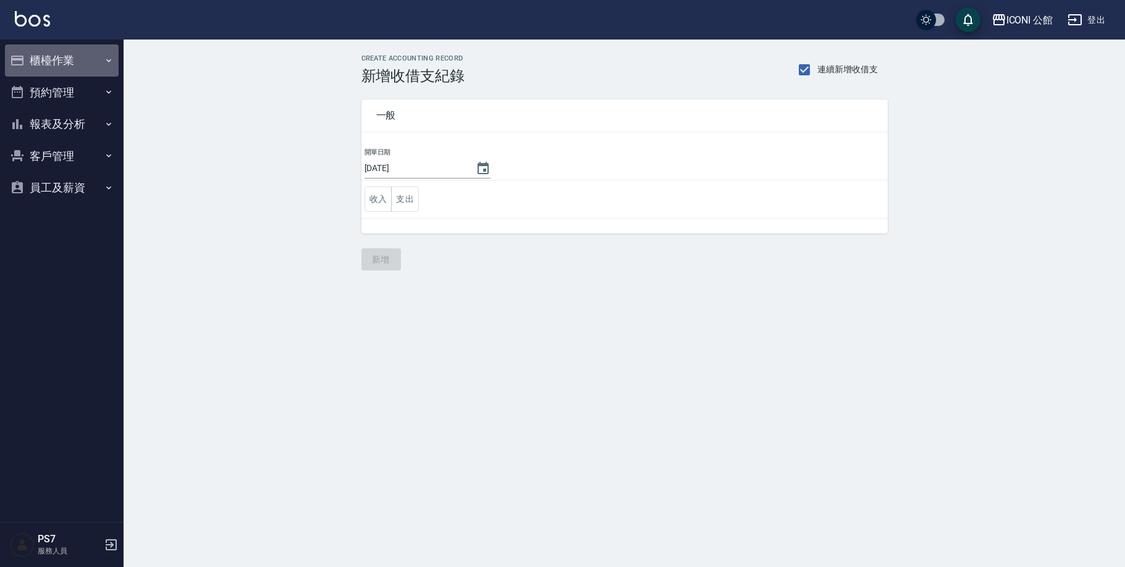
click at [81, 62] on button "櫃檯作業" at bounding box center [62, 60] width 114 height 32
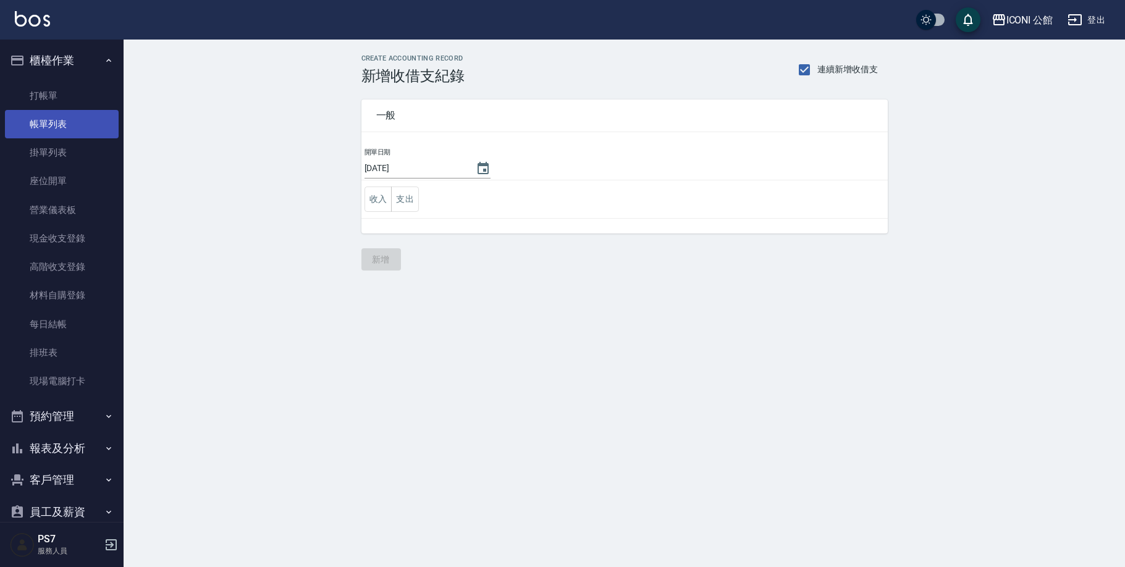
click at [57, 119] on link "帳單列表" at bounding box center [62, 124] width 114 height 28
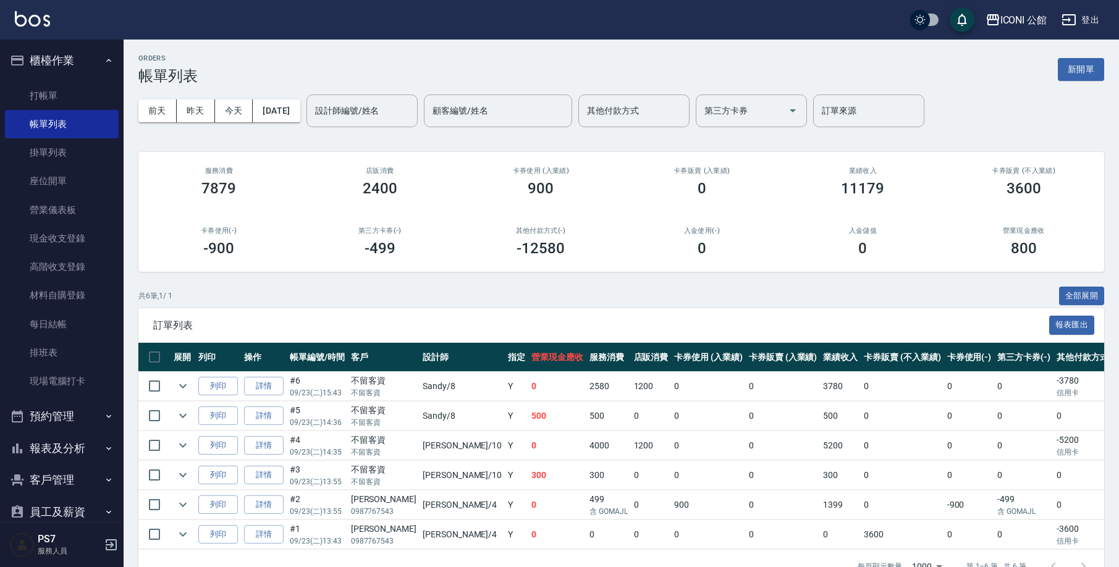
scroll to position [39, 0]
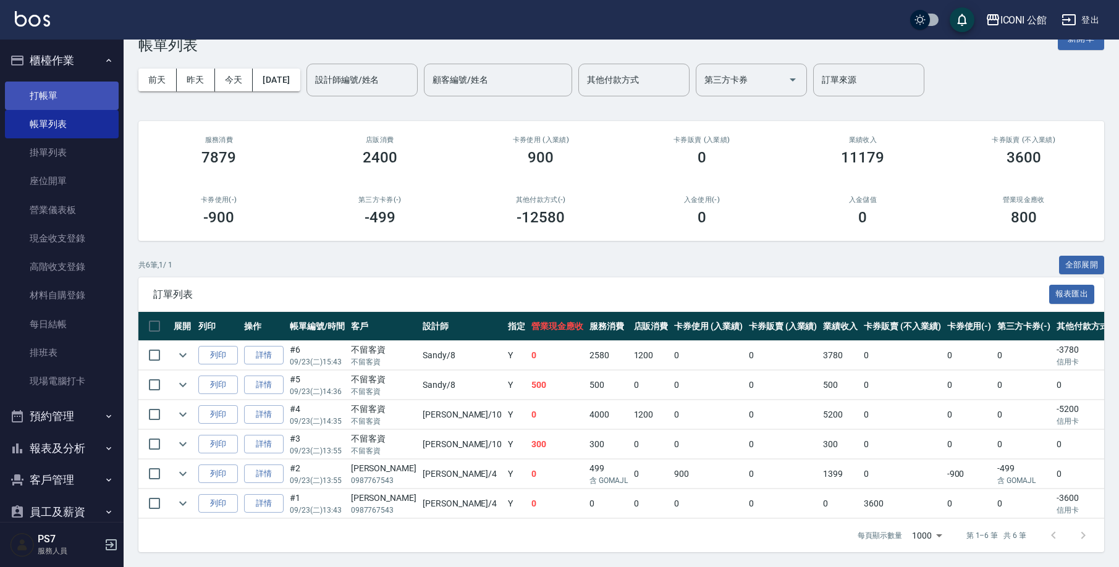
click at [54, 97] on link "打帳單" at bounding box center [62, 96] width 114 height 28
